Goal: Transaction & Acquisition: Download file/media

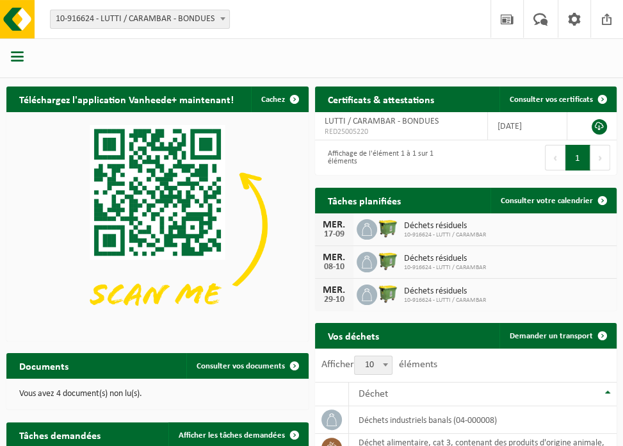
click at [85, 397] on p "Vous avez 4 document(s) non lu(s)." at bounding box center [157, 393] width 277 height 9
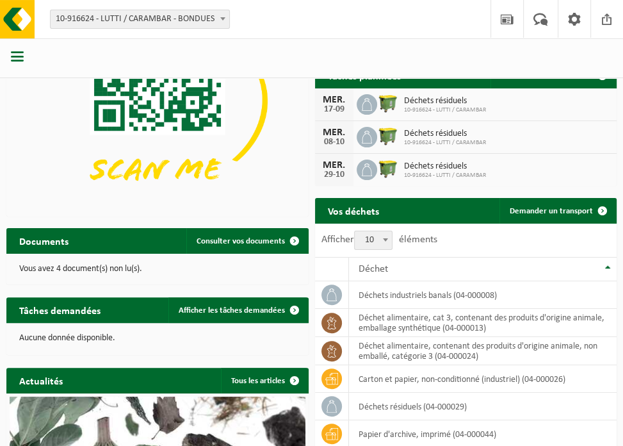
scroll to position [192, 0]
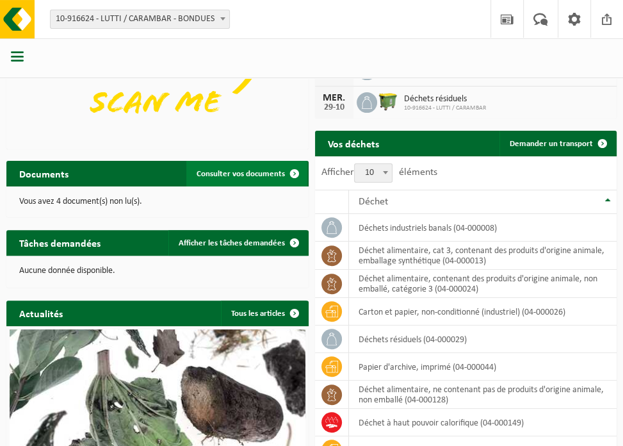
click at [269, 176] on span "Consulter vos documents" at bounding box center [241, 174] width 88 height 8
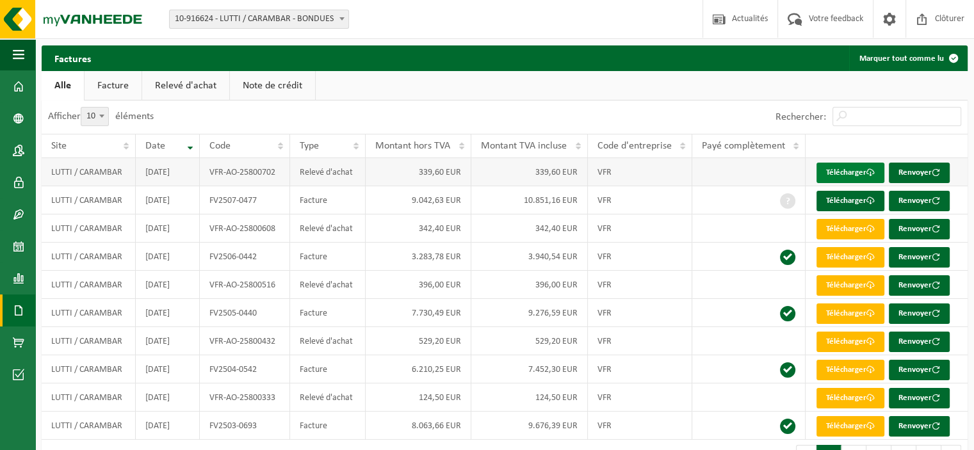
click at [632, 168] on link "Télécharger" at bounding box center [851, 173] width 68 height 20
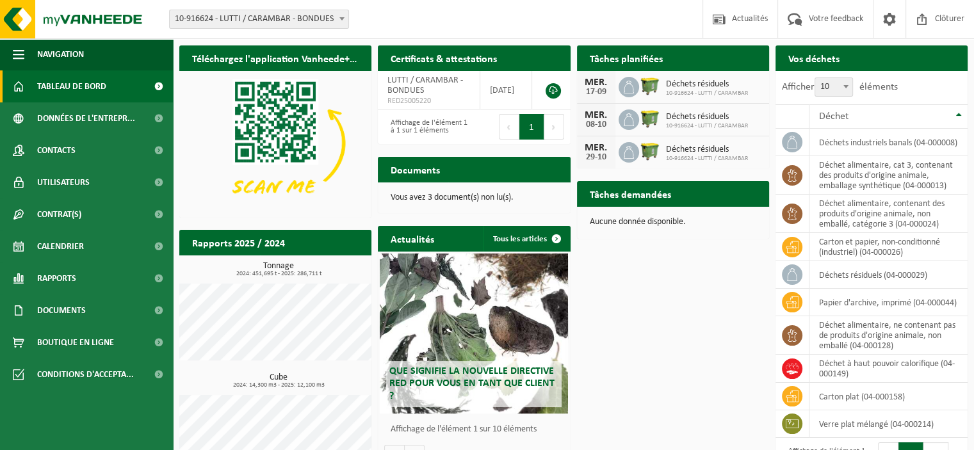
scroll to position [54, 0]
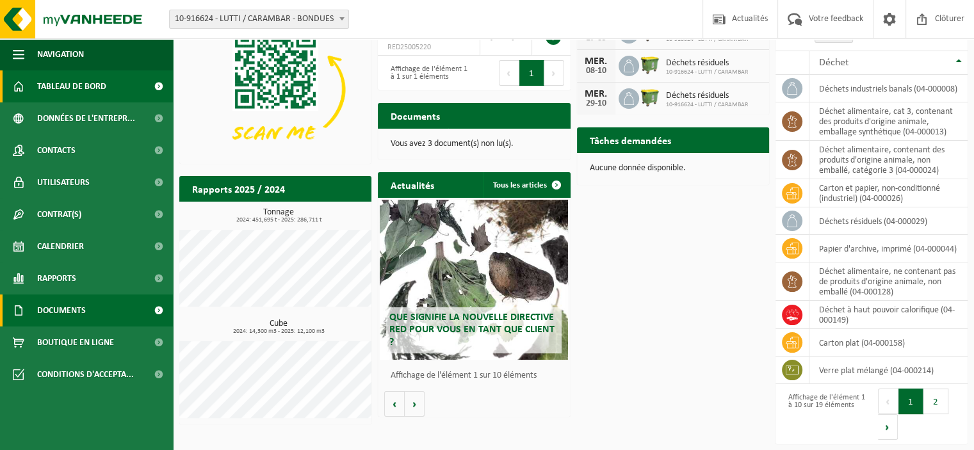
click at [79, 309] on span "Documents" at bounding box center [61, 311] width 49 height 32
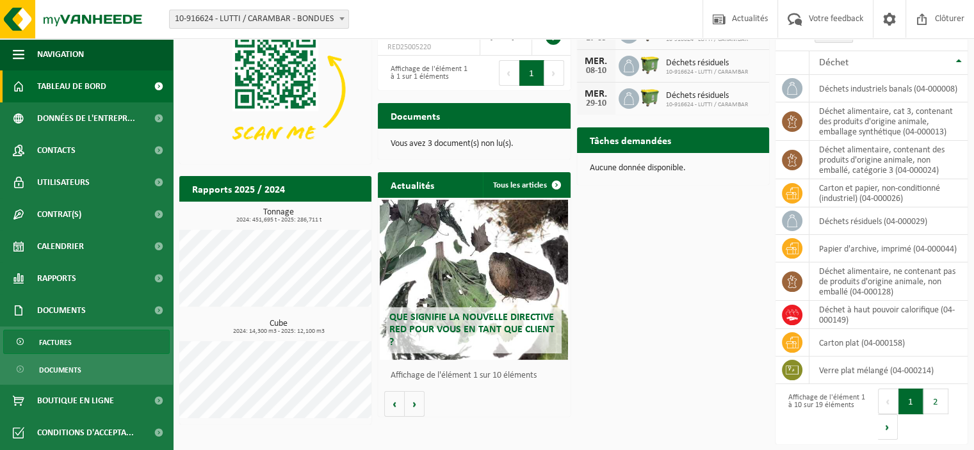
click at [68, 343] on span "Factures" at bounding box center [55, 343] width 33 height 24
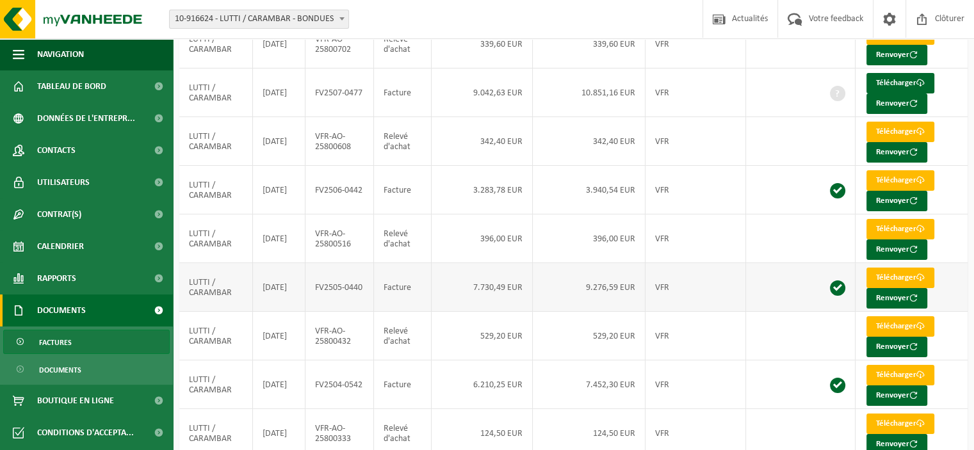
scroll to position [64, 0]
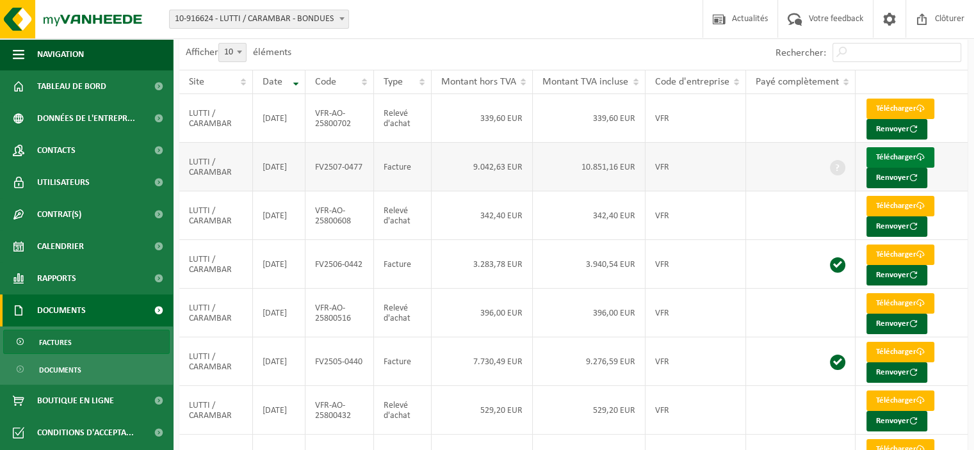
click at [890, 156] on link "Télécharger" at bounding box center [901, 157] width 68 height 20
click at [895, 155] on link "Télécharger" at bounding box center [901, 157] width 68 height 20
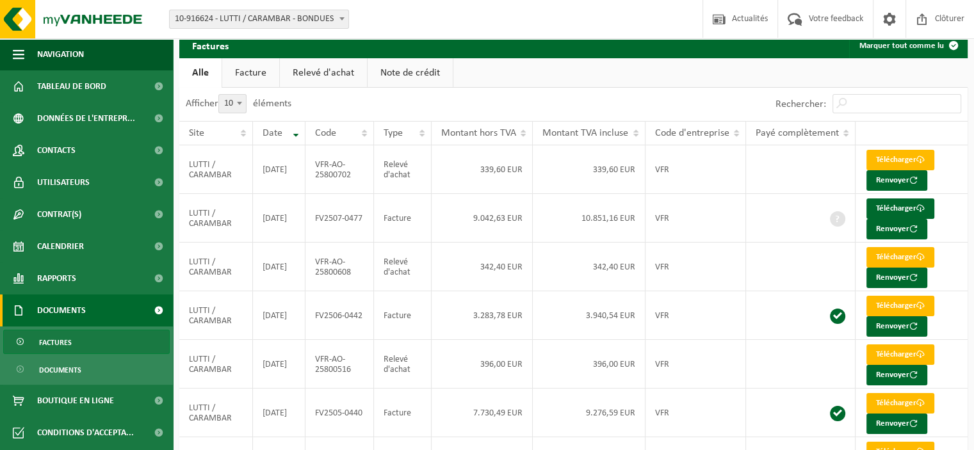
scroll to position [0, 0]
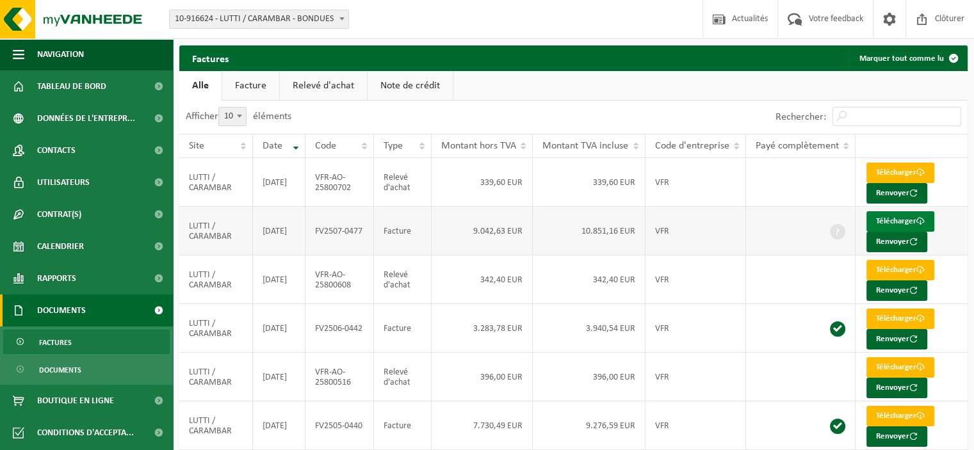
click at [888, 220] on link "Télécharger" at bounding box center [901, 221] width 68 height 20
